Goal: Information Seeking & Learning: Find specific fact

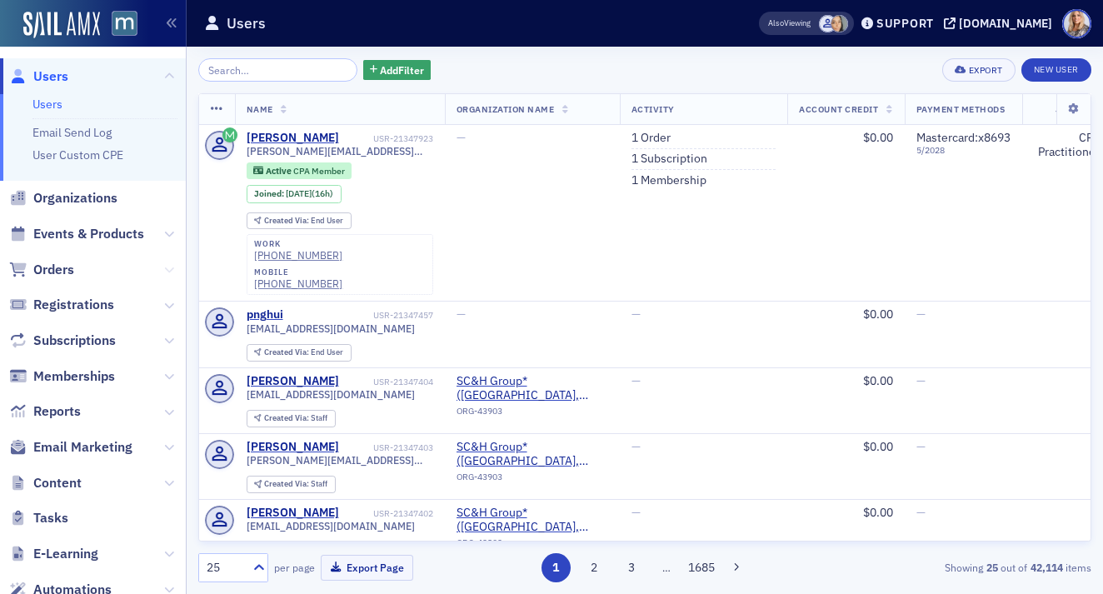
click at [172, 265] on icon at bounding box center [169, 270] width 10 height 10
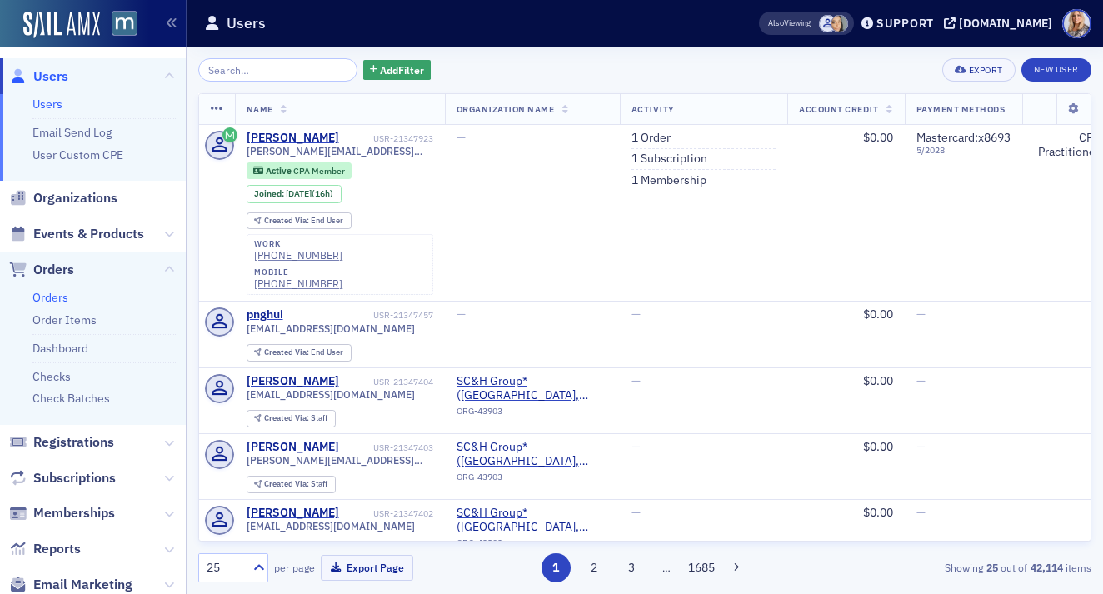
click at [47, 297] on link "Orders" at bounding box center [50, 297] width 36 height 15
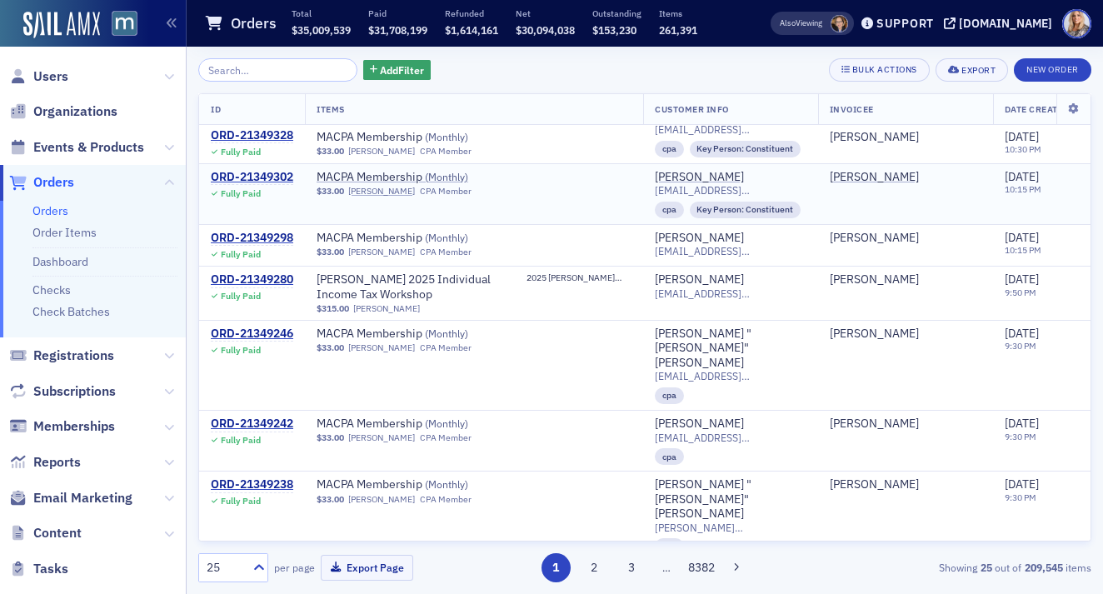
scroll to position [1507, 0]
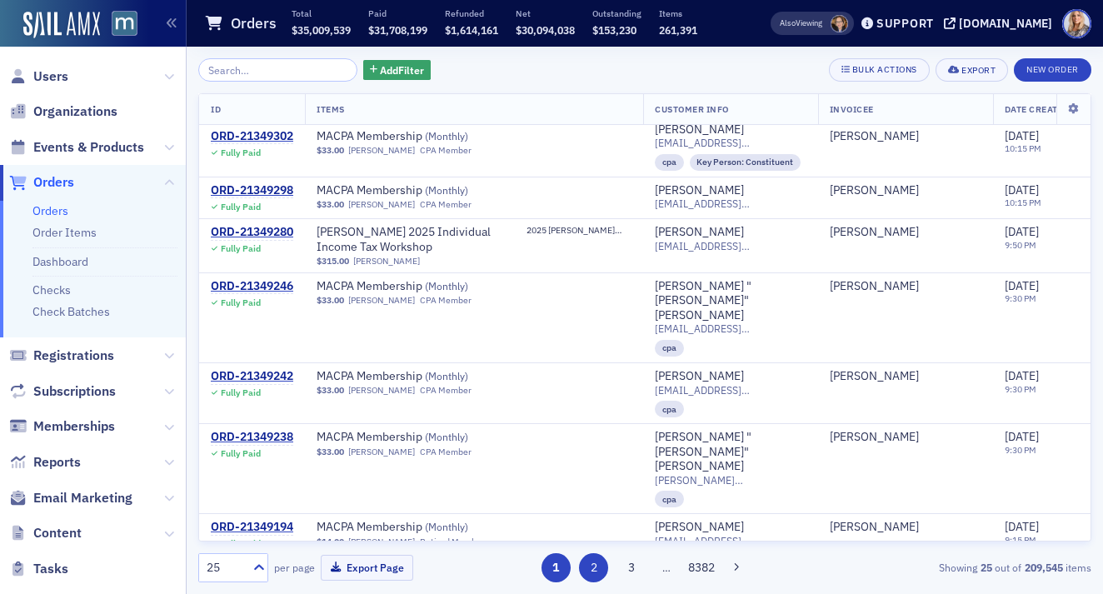
click at [591, 569] on button "2" at bounding box center [593, 567] width 29 height 29
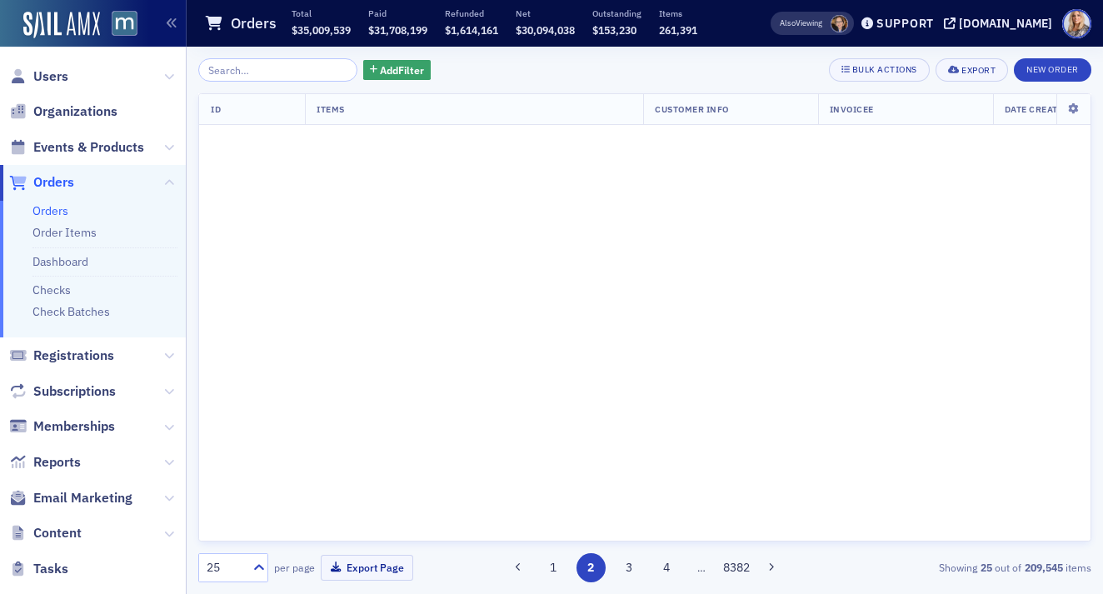
scroll to position [0, 0]
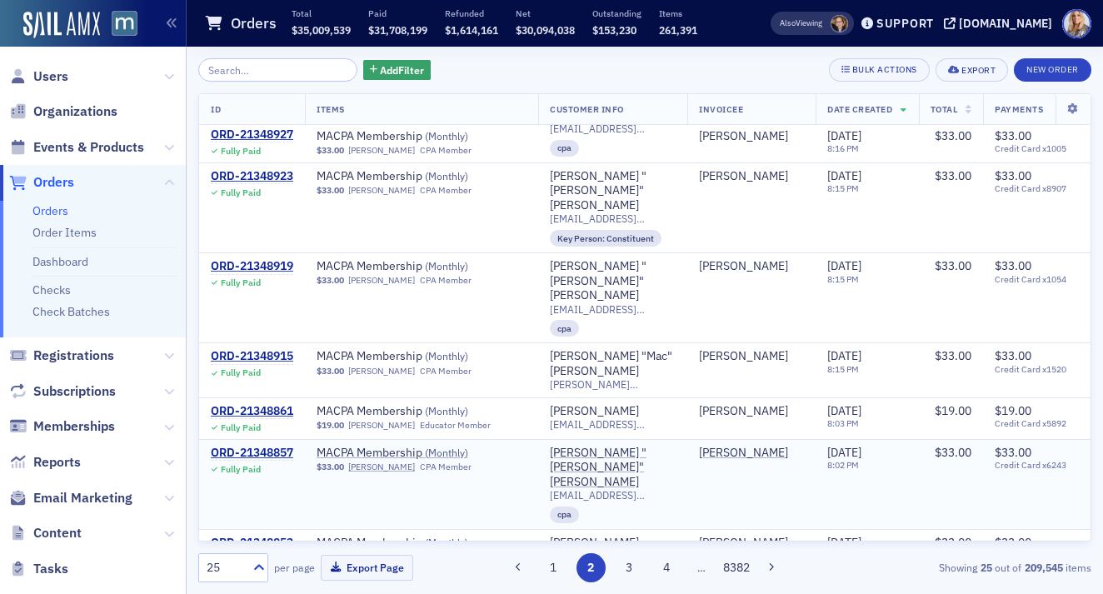
scroll to position [1039, 0]
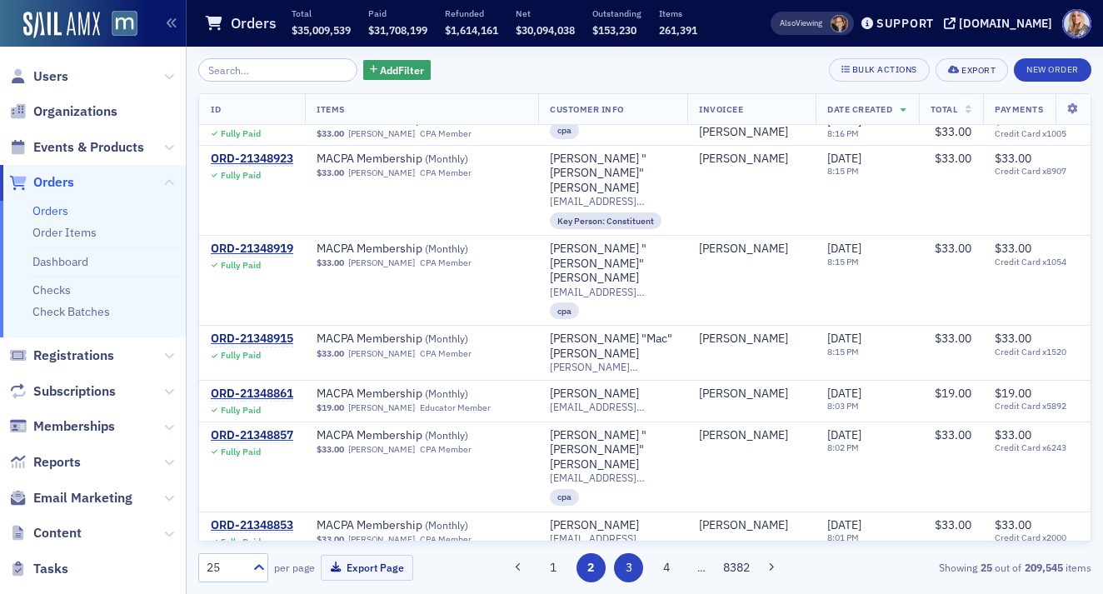
click at [622, 561] on button "3" at bounding box center [628, 567] width 29 height 29
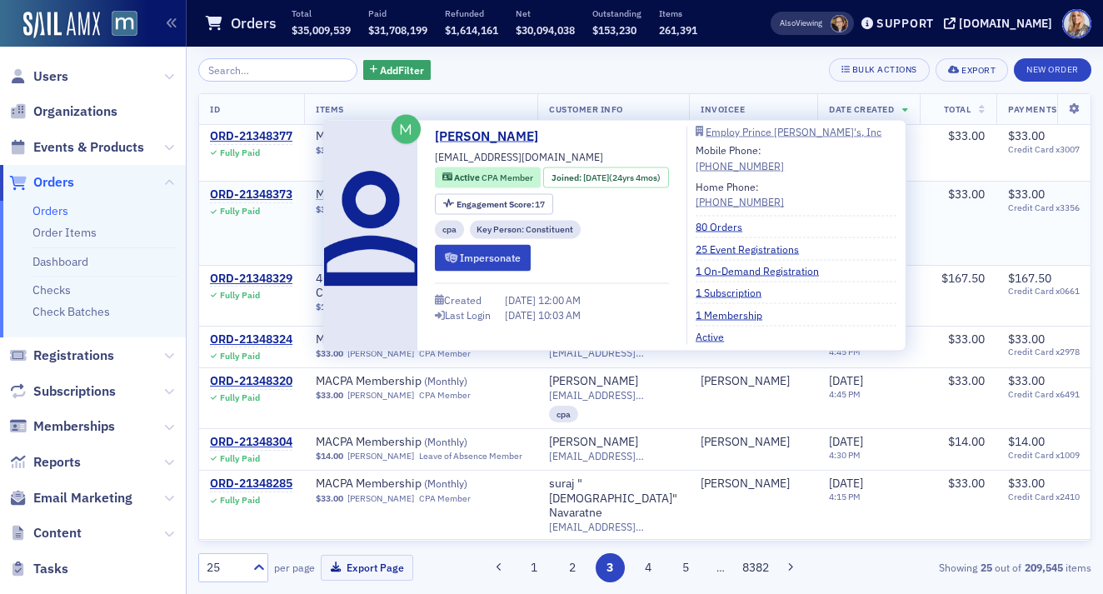
scroll to position [1817, 1]
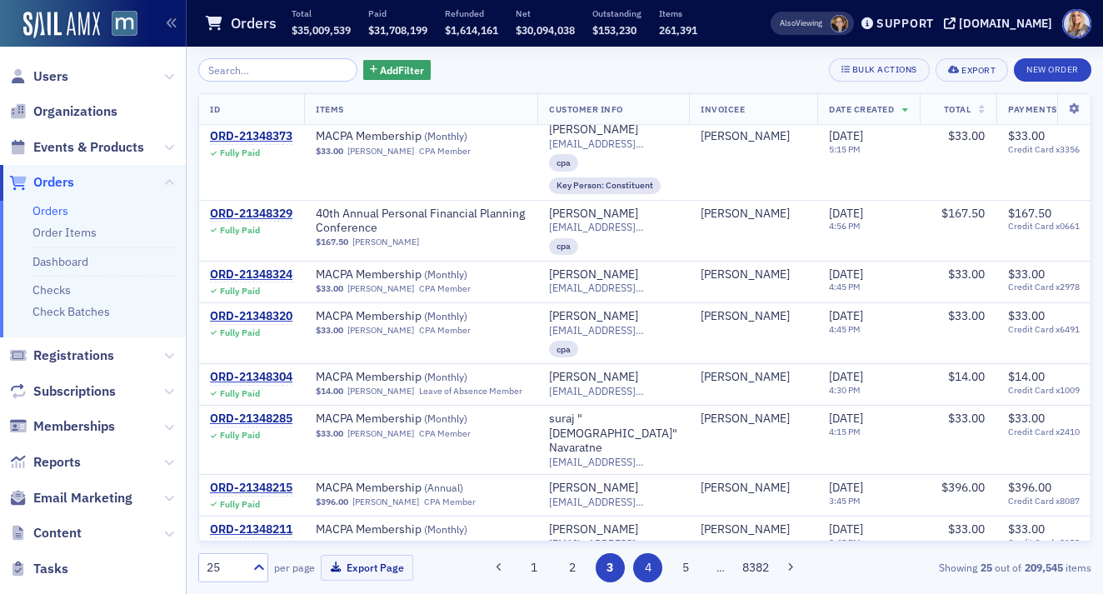
click at [645, 571] on button "4" at bounding box center [647, 567] width 29 height 29
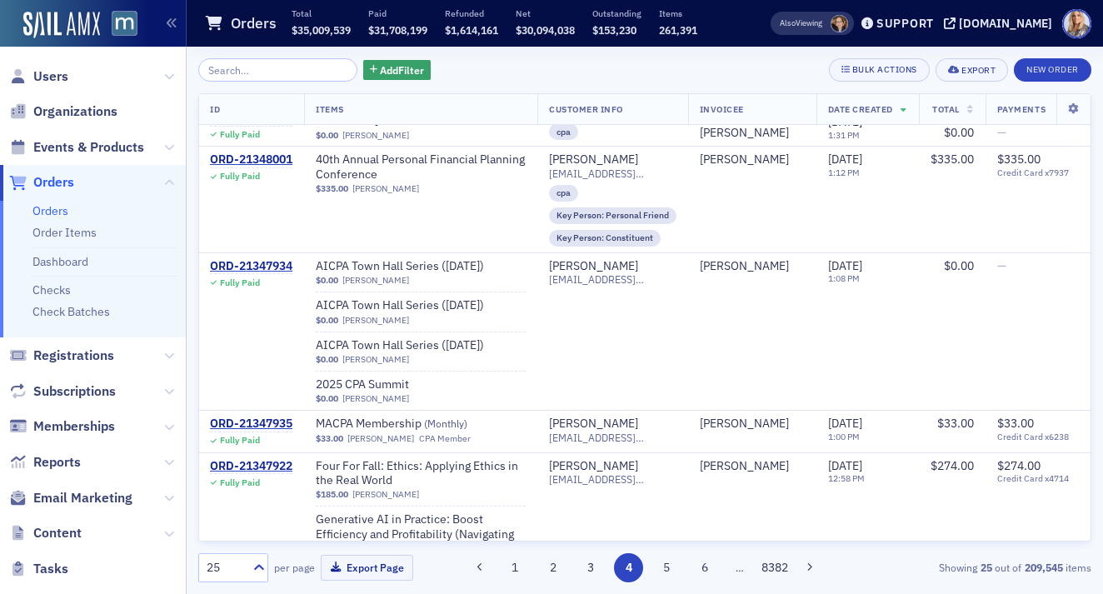
scroll to position [373, 1]
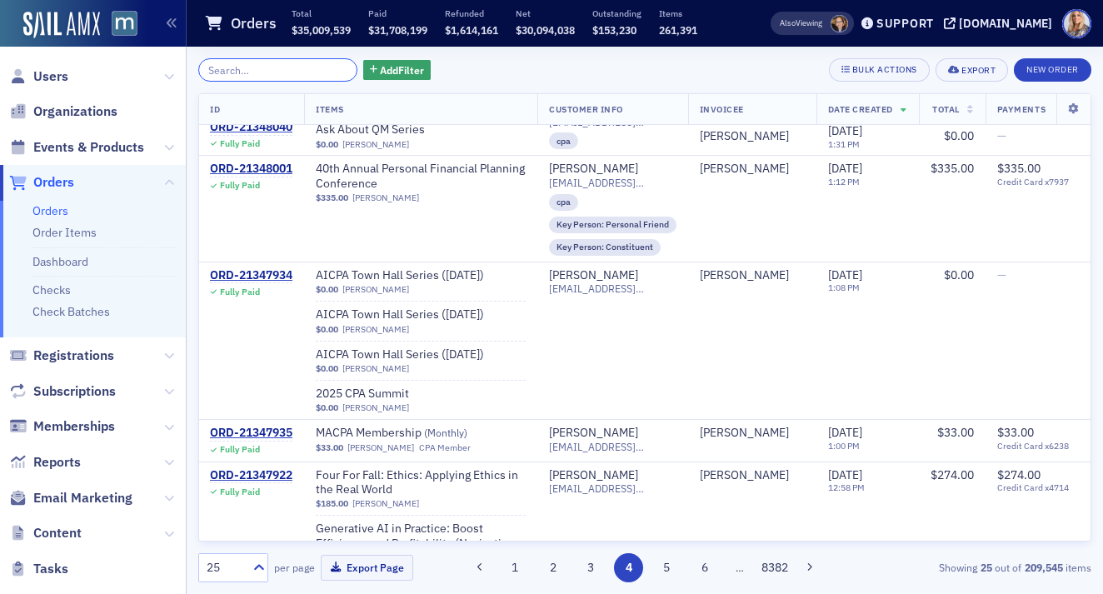
click at [247, 74] on input "search" at bounding box center [277, 69] width 159 height 23
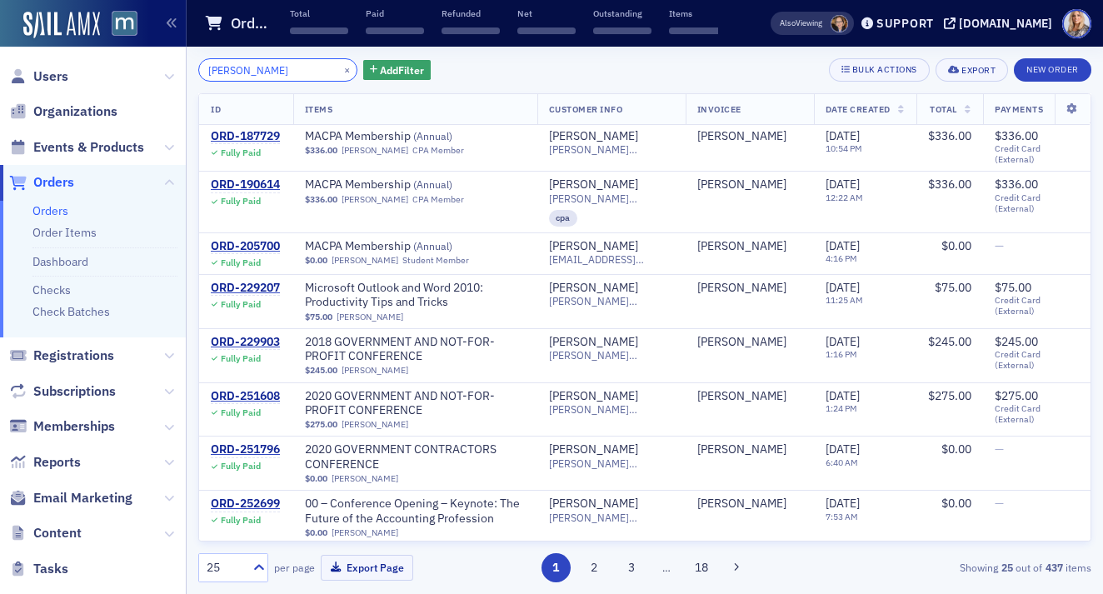
scroll to position [373, 0]
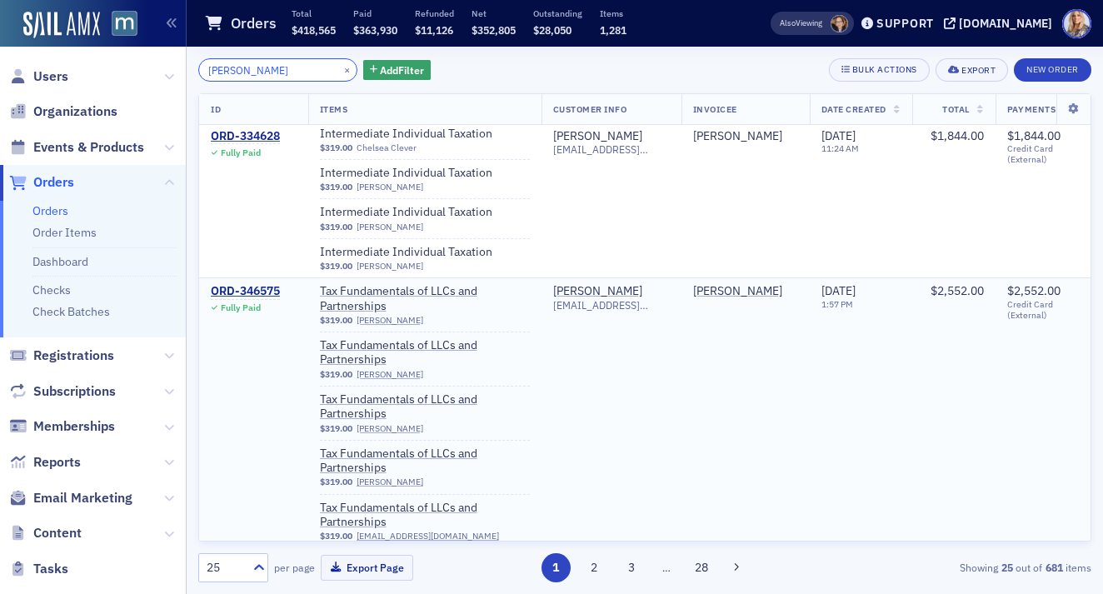
scroll to position [64, 0]
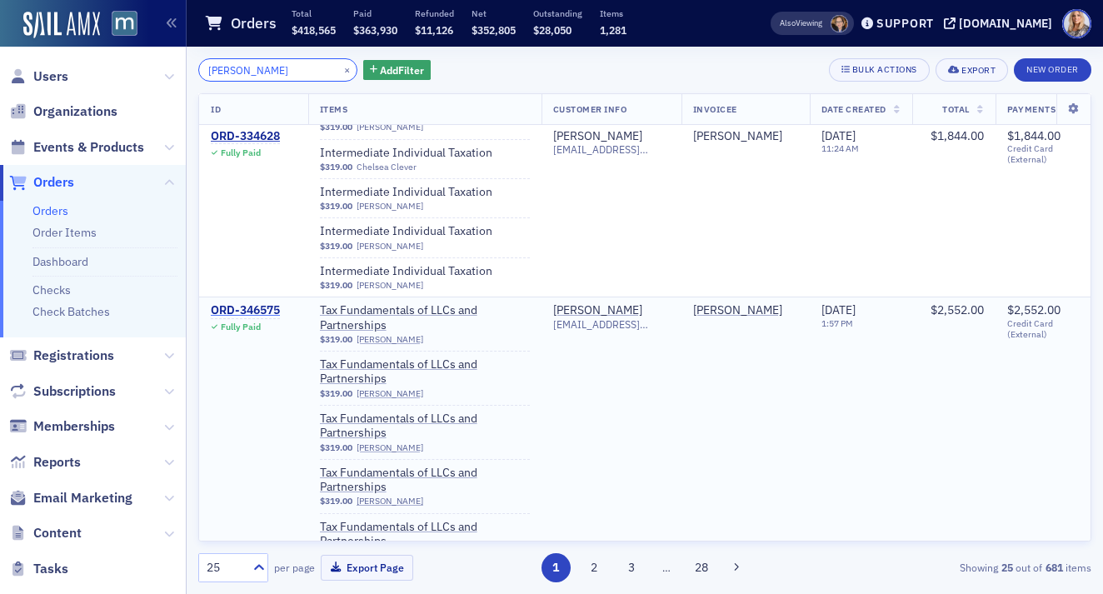
type input "[PERSON_NAME]"
click at [268, 311] on div "ORD-346575" at bounding box center [245, 310] width 69 height 15
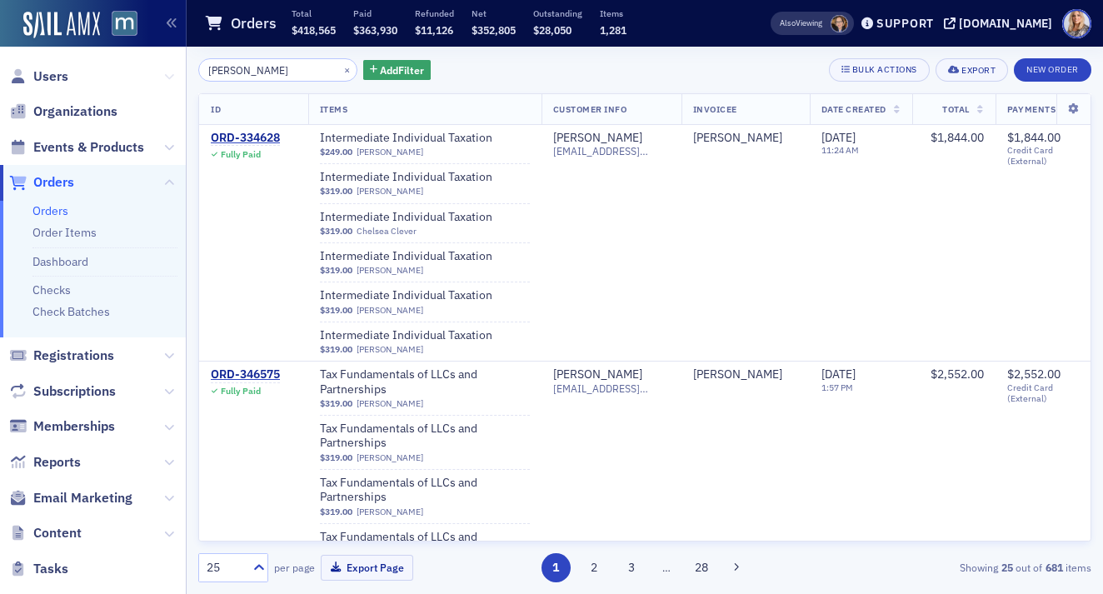
click at [169, 72] on icon at bounding box center [169, 77] width 10 height 10
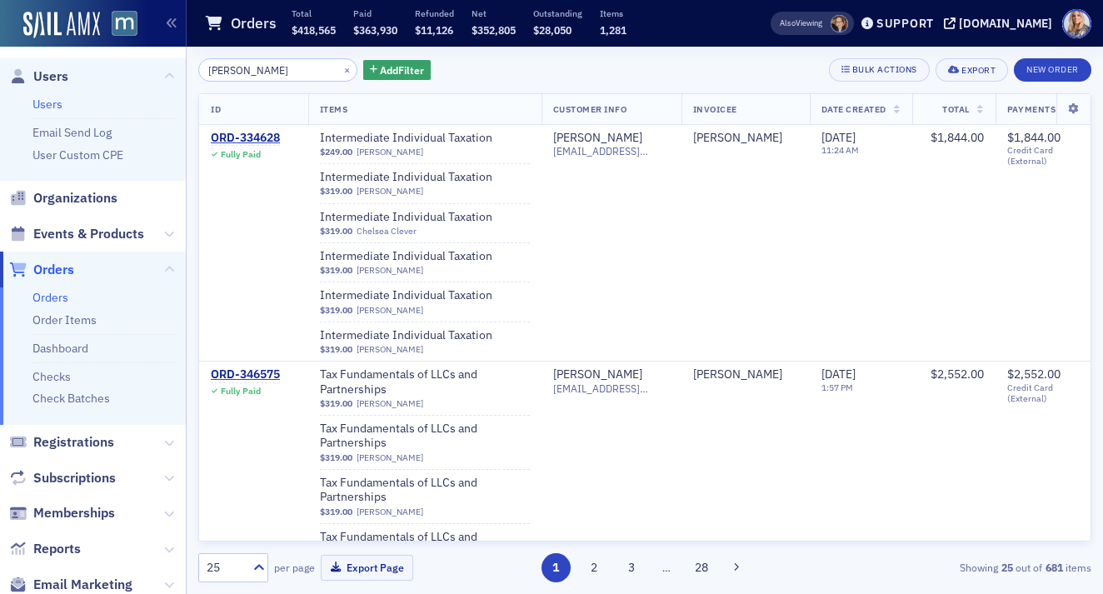
click at [52, 102] on link "Users" at bounding box center [47, 104] width 30 height 15
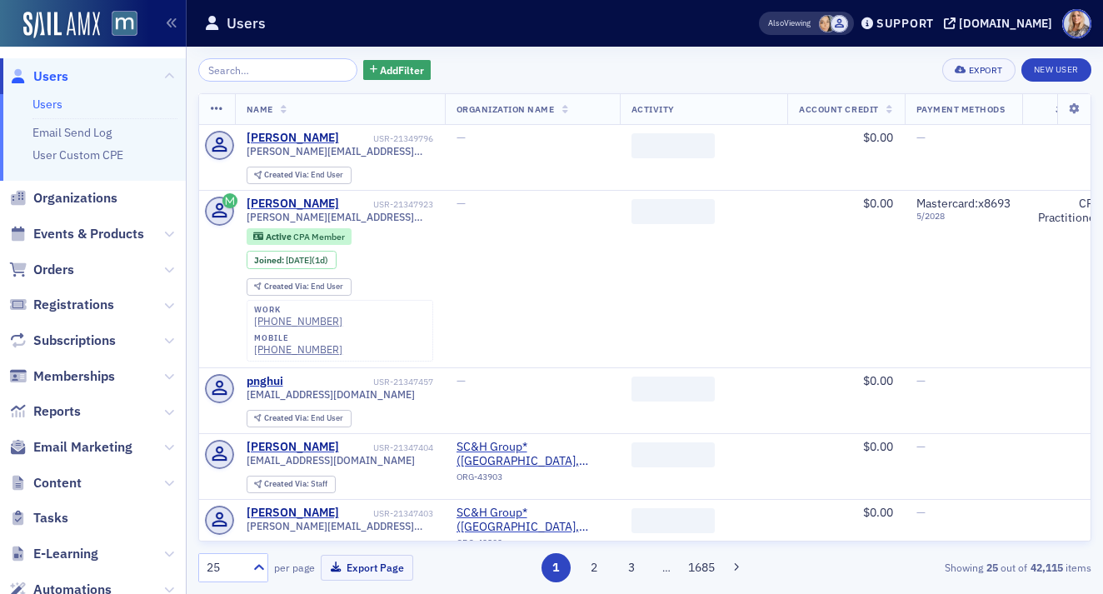
click at [265, 68] on input "search" at bounding box center [277, 69] width 159 height 23
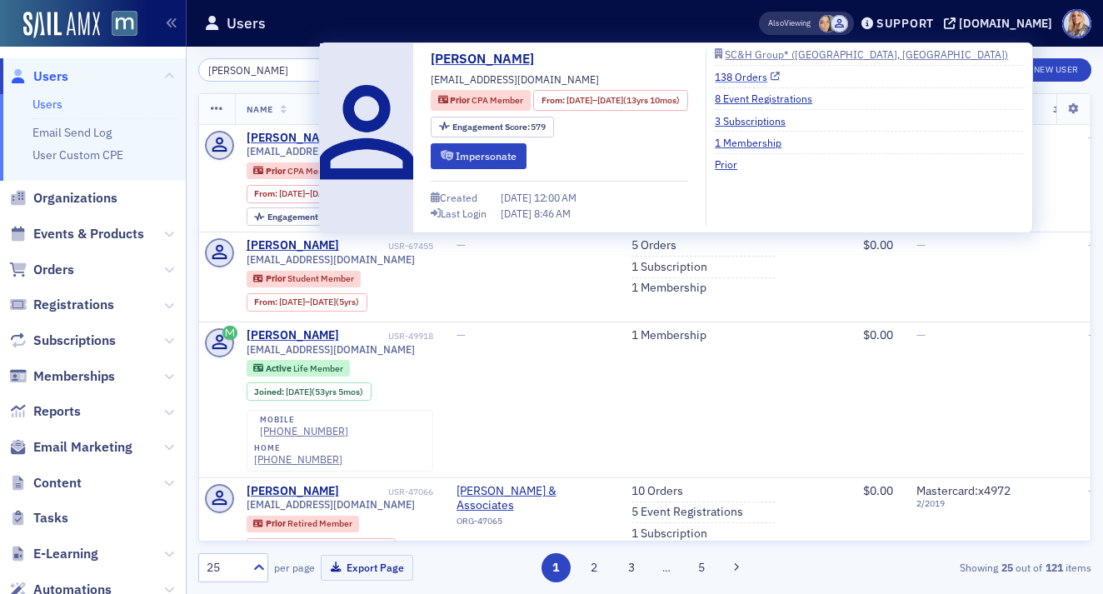
click at [780, 74] on link "138 Orders" at bounding box center [747, 76] width 65 height 15
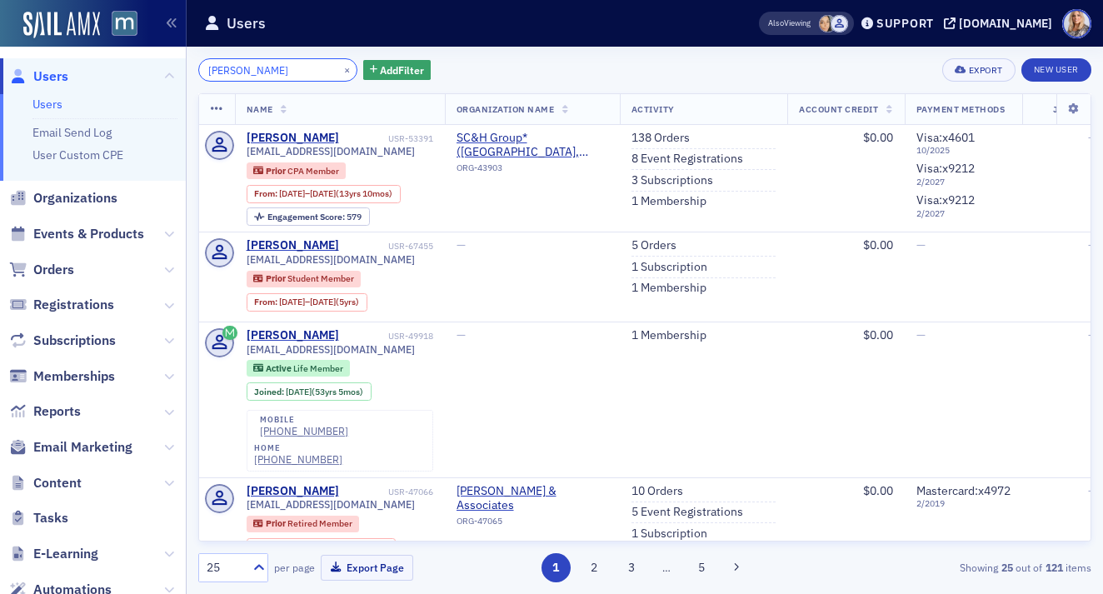
click at [285, 66] on input "[PERSON_NAME]" at bounding box center [277, 69] width 159 height 23
drag, startPoint x: 285, startPoint y: 66, endPoint x: 177, endPoint y: 67, distance: 107.5
click at [177, 67] on div "Users Users Email Send Log User Custom CPE Organizations Events & Products Orde…" at bounding box center [551, 297] width 1103 height 594
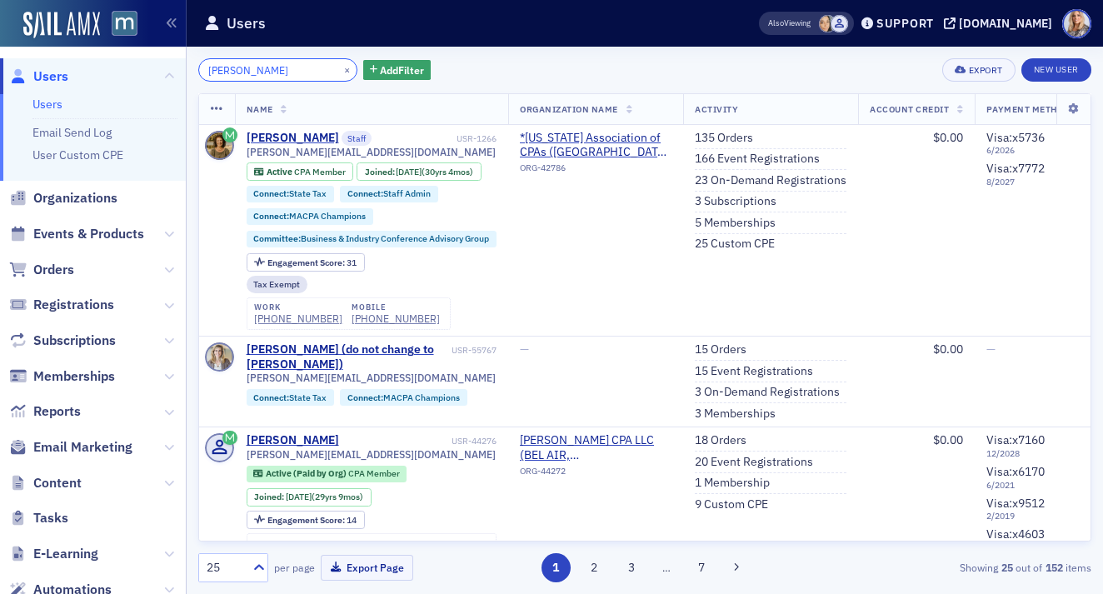
type input "[PERSON_NAME]"
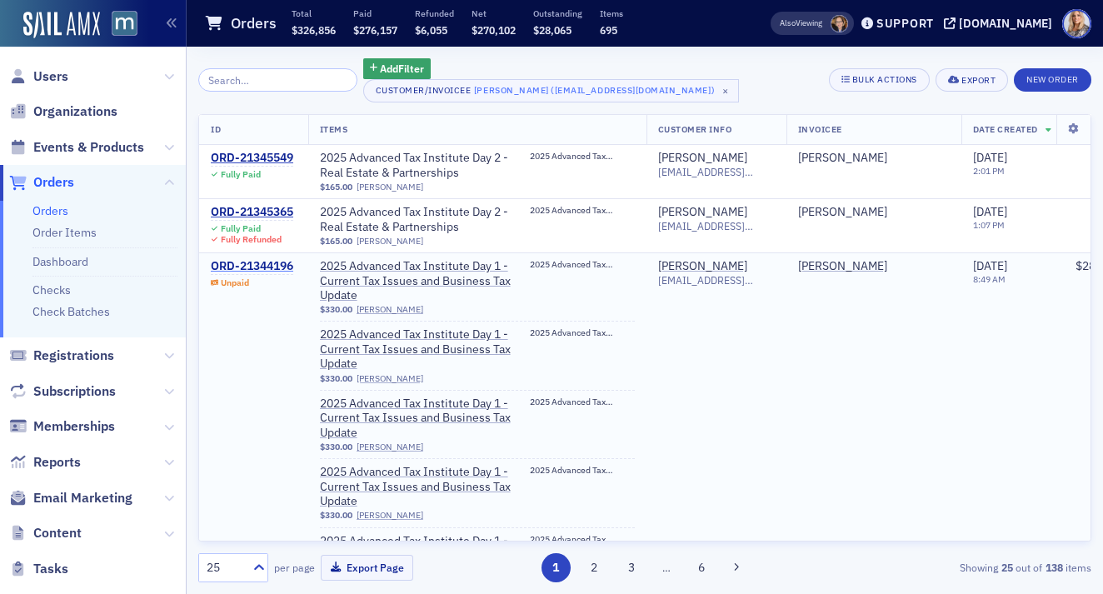
click at [271, 267] on div "ORD-21344196" at bounding box center [252, 266] width 82 height 15
